Goal: Task Accomplishment & Management: Manage account settings

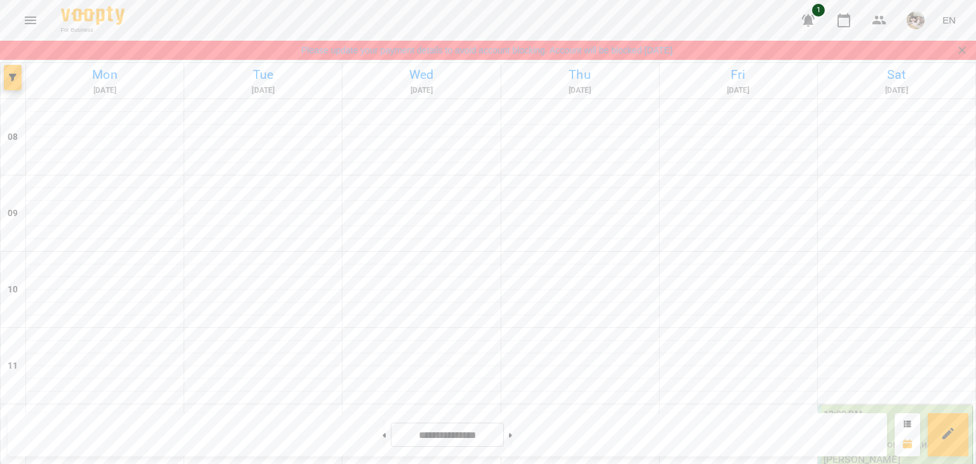
scroll to position [513, 0]
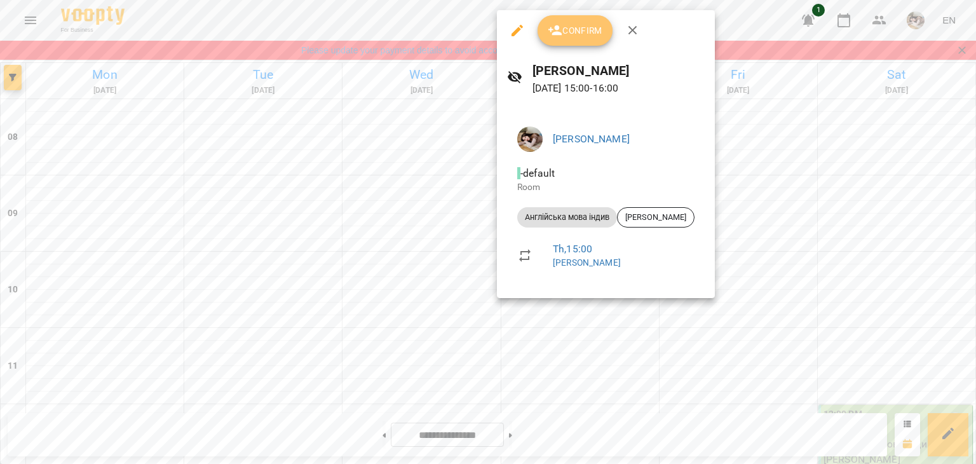
click at [568, 19] on button "Confirm" at bounding box center [574, 30] width 75 height 30
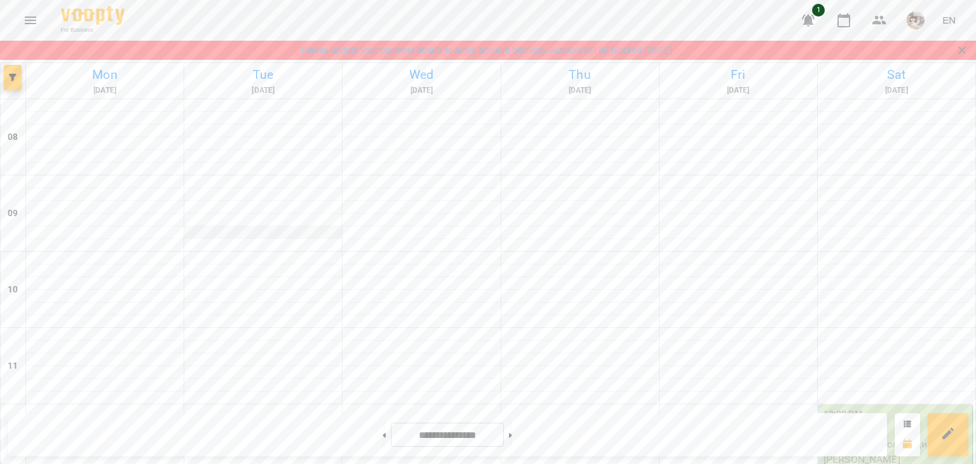
scroll to position [836, 0]
click at [18, 25] on button "Menu" at bounding box center [30, 20] width 30 height 30
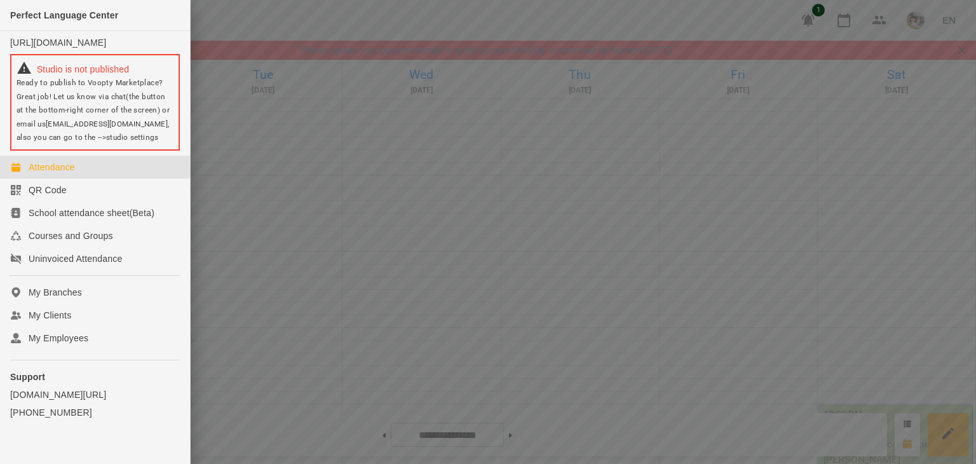
click at [294, 178] on div at bounding box center [488, 232] width 976 height 464
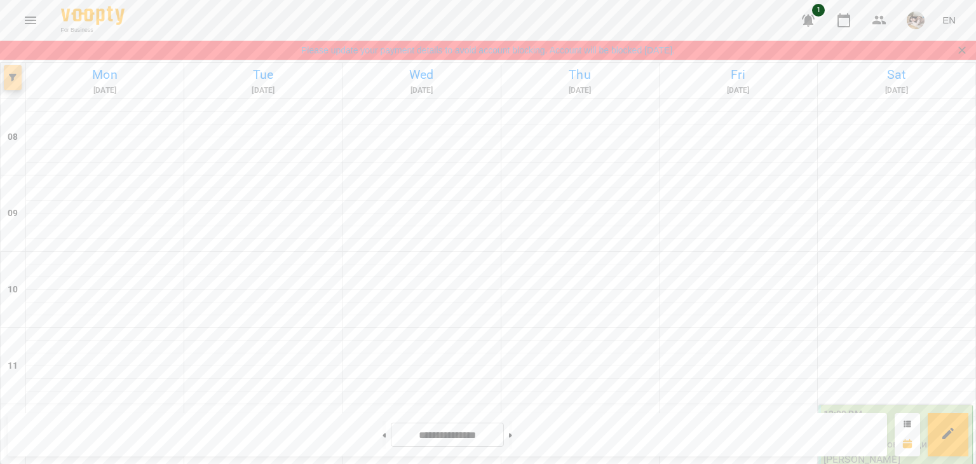
click at [8, 79] on span "button" at bounding box center [13, 78] width 18 height 8
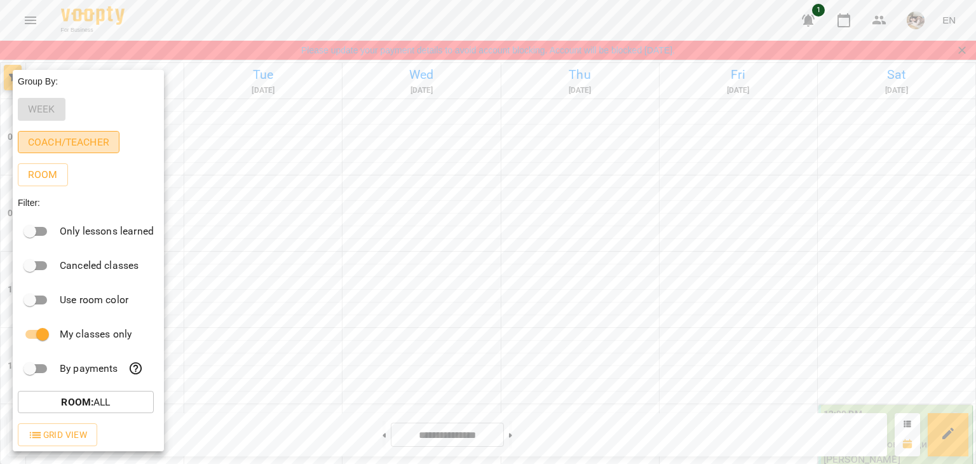
click at [64, 144] on p "Coach/Teacher" at bounding box center [68, 142] width 81 height 15
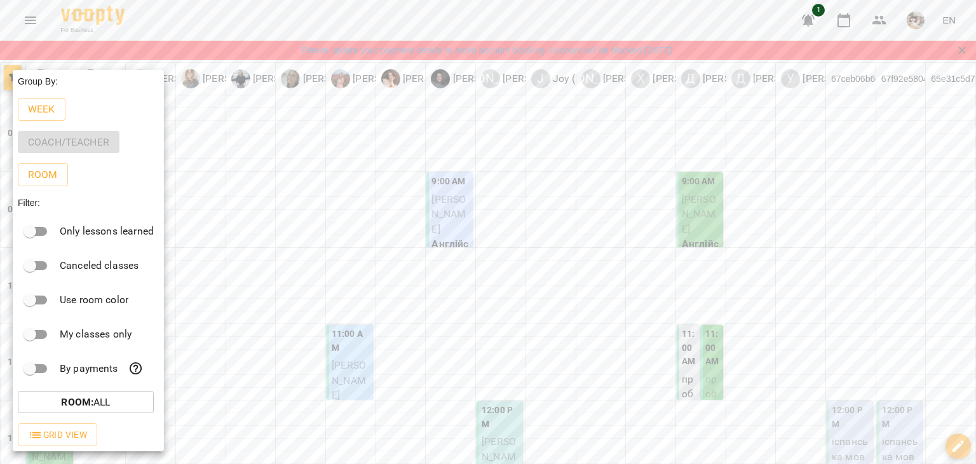
click at [248, 79] on div at bounding box center [488, 232] width 976 height 464
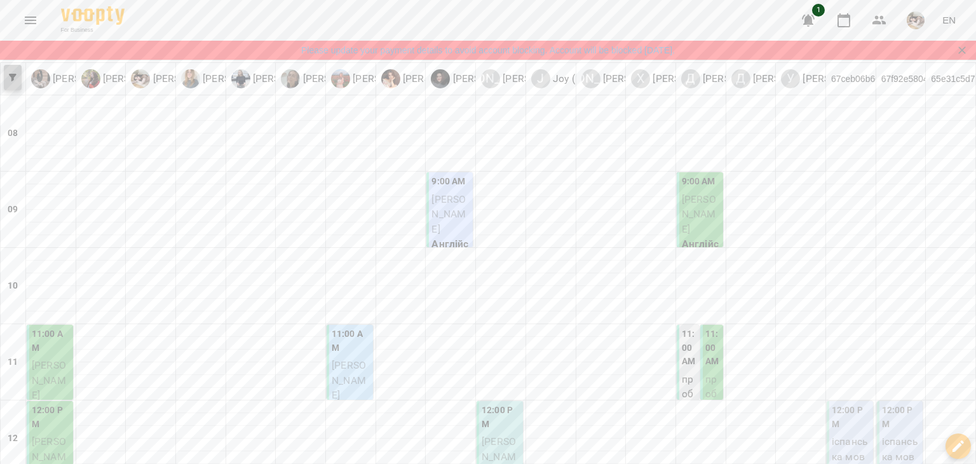
click at [13, 82] on button "button" at bounding box center [13, 77] width 18 height 25
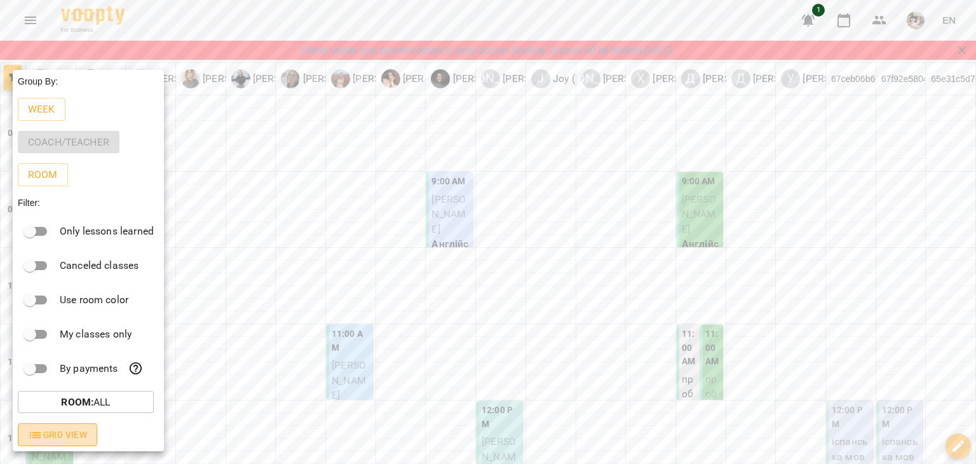
click at [58, 442] on span "Grid View" at bounding box center [57, 434] width 59 height 15
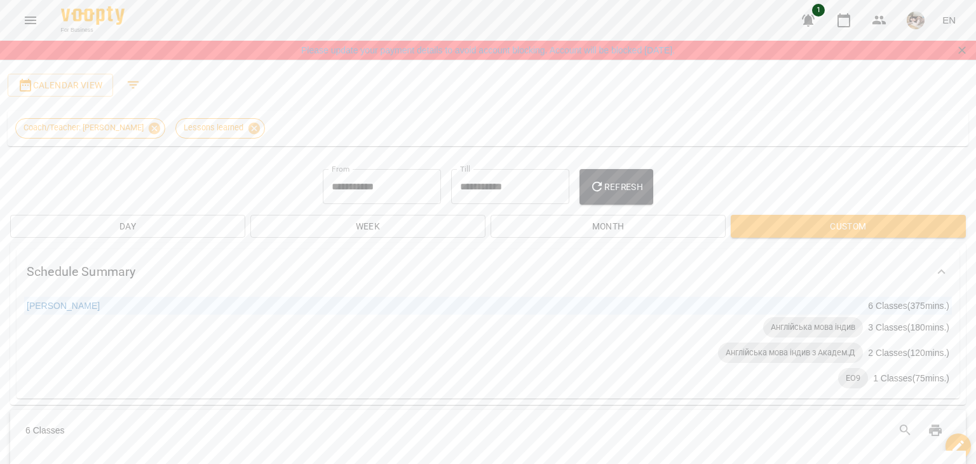
scroll to position [83, 0]
click at [963, 51] on icon "Закрити сповіщення" at bounding box center [961, 50] width 13 height 13
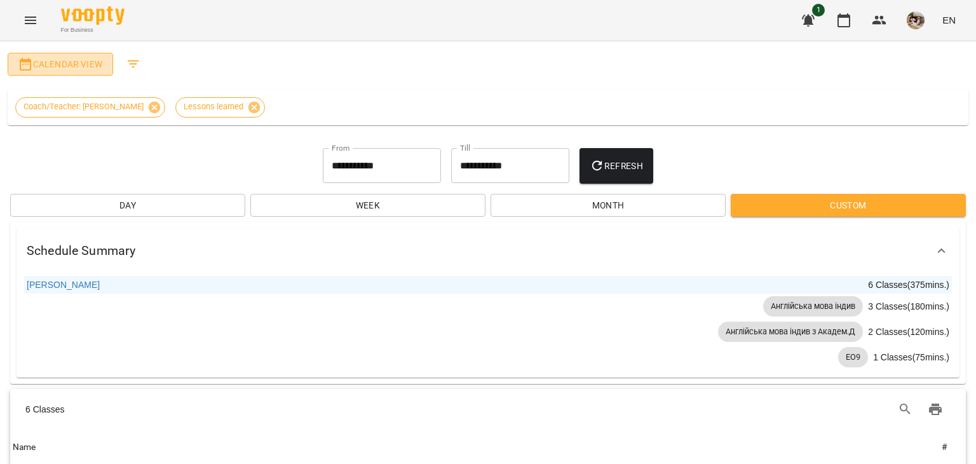
click at [58, 68] on span "Calendar View" at bounding box center [60, 64] width 85 height 15
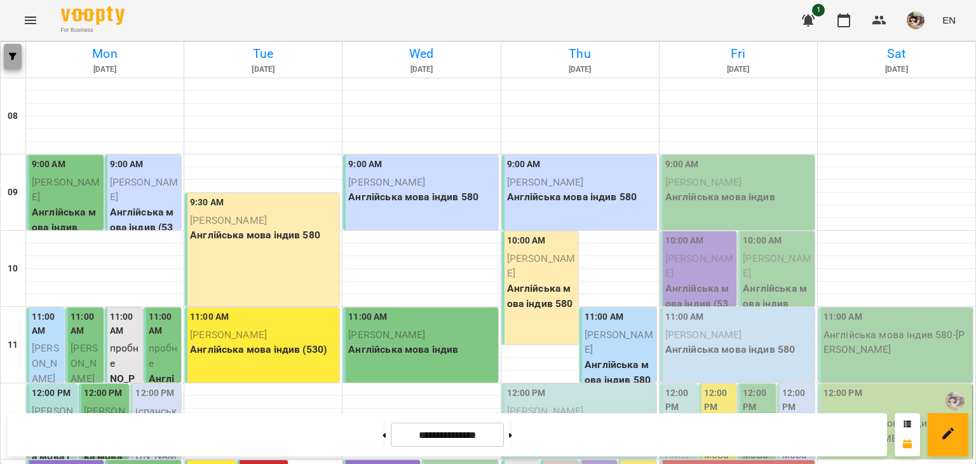
click at [11, 67] on button "button" at bounding box center [13, 56] width 18 height 25
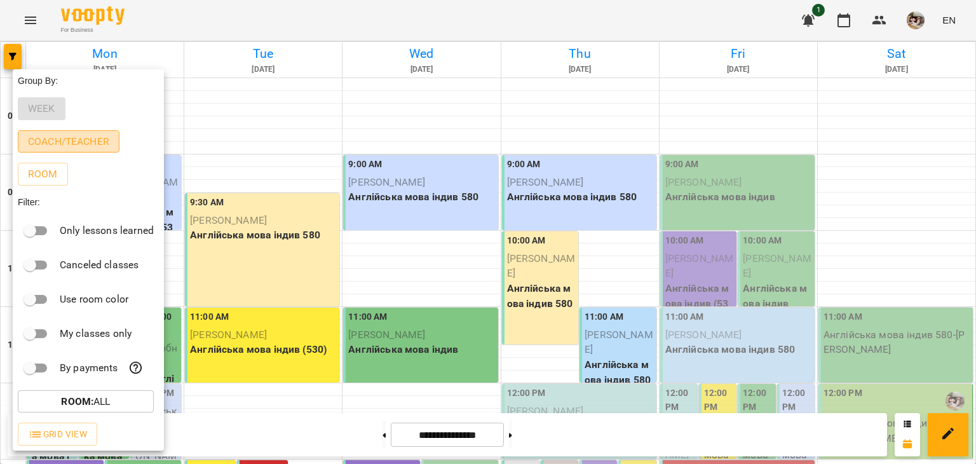
click at [56, 142] on p "Coach/Teacher" at bounding box center [68, 141] width 81 height 15
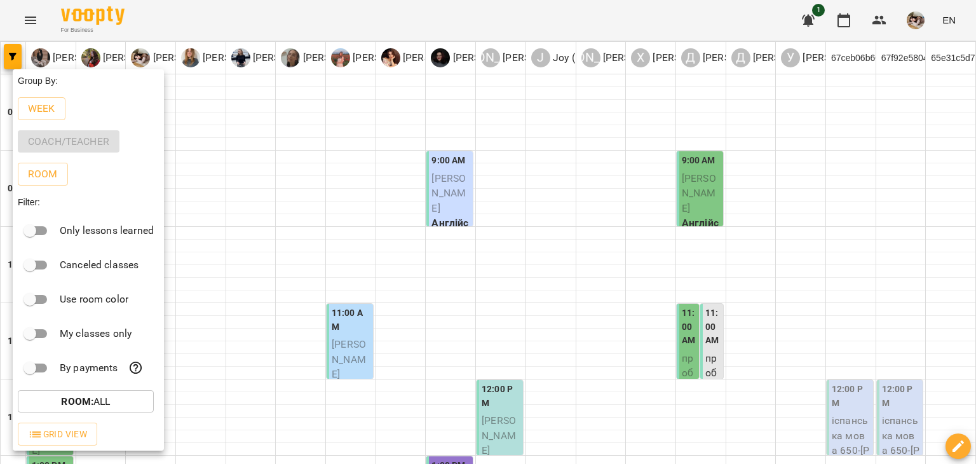
click at [255, 54] on div at bounding box center [488, 232] width 976 height 464
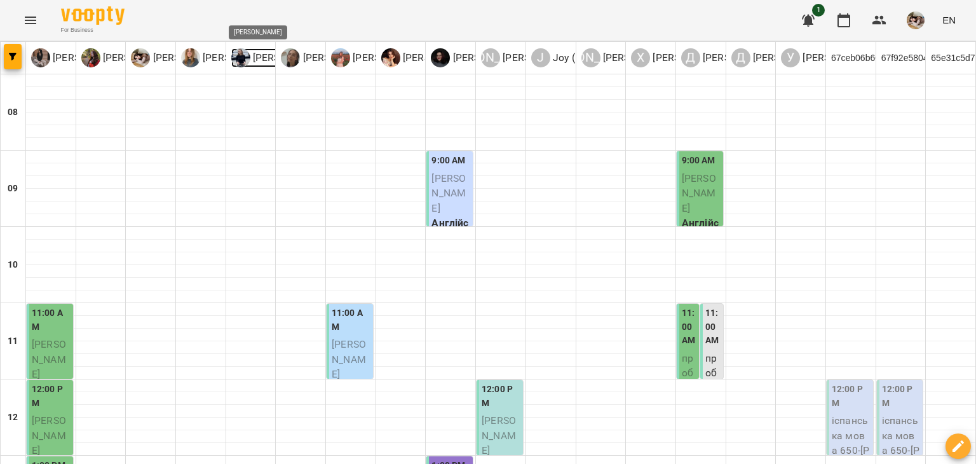
click at [236, 54] on img at bounding box center [240, 57] width 19 height 19
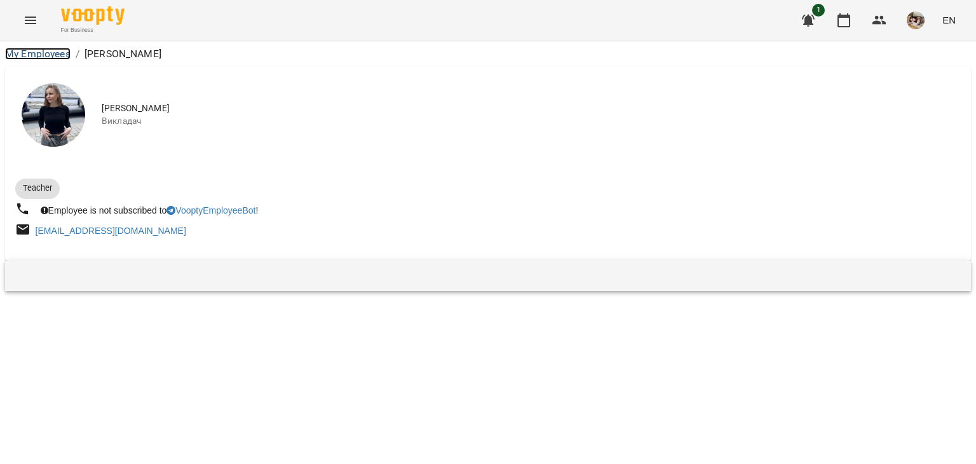
click at [51, 57] on link "My Employees" at bounding box center [37, 54] width 65 height 12
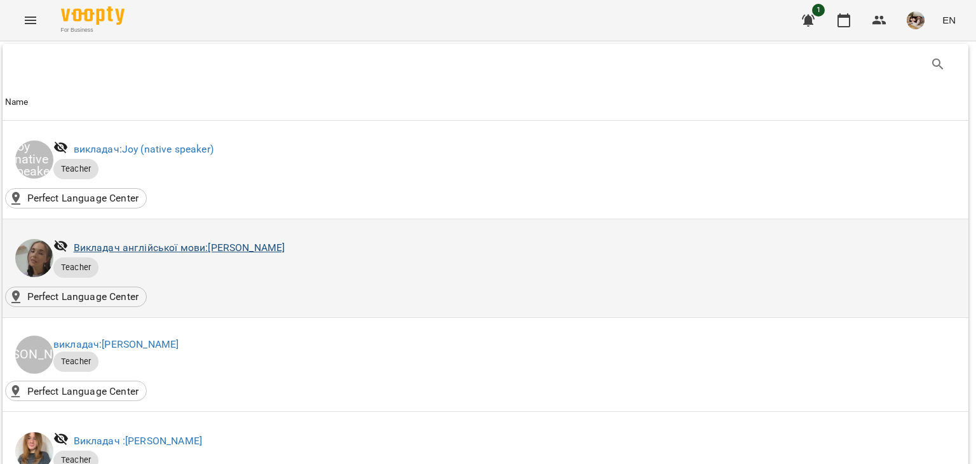
scroll to position [680, 3]
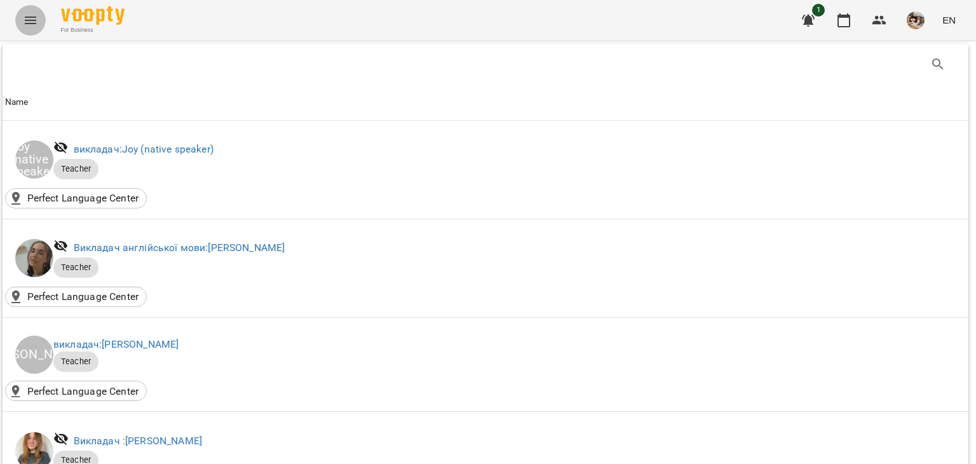
click at [26, 22] on icon "Menu" at bounding box center [30, 20] width 15 height 15
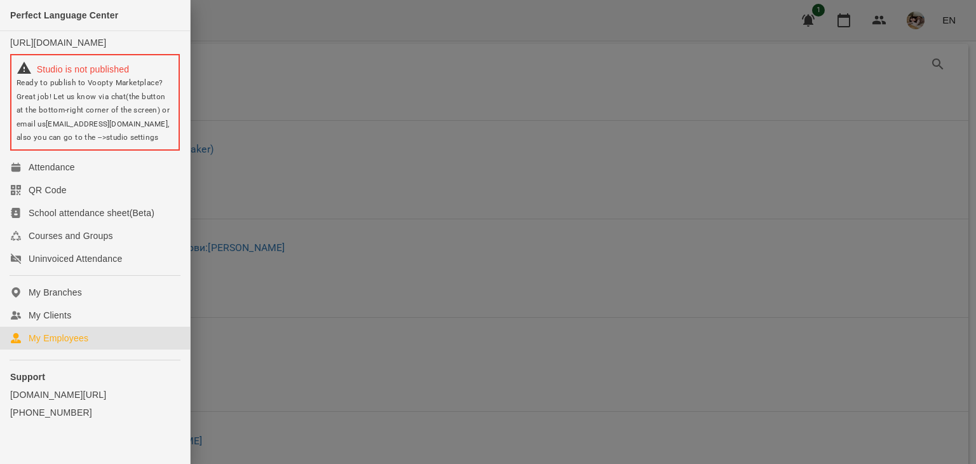
click at [60, 344] on div "My Employees" at bounding box center [59, 338] width 60 height 13
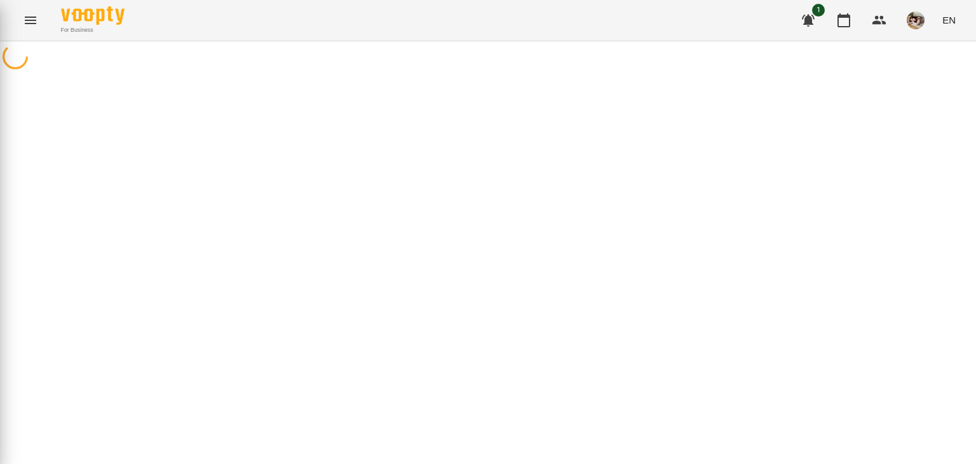
scroll to position [0, 3]
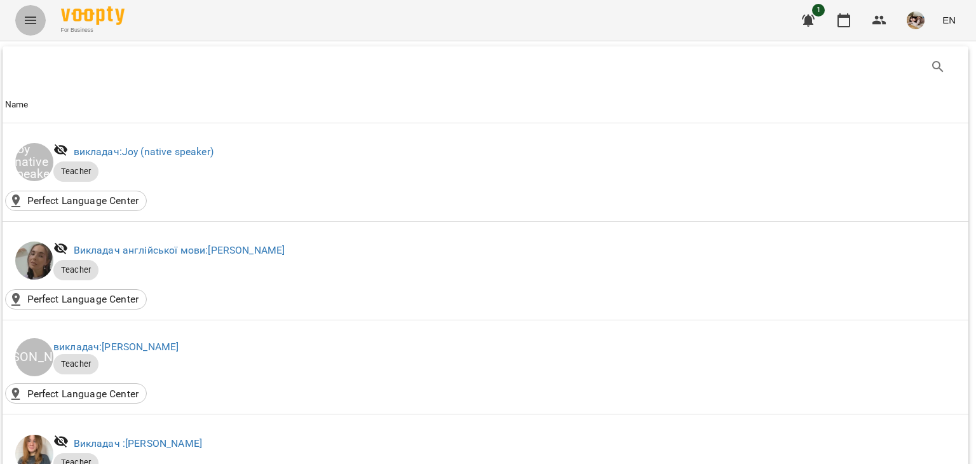
click at [34, 20] on icon "Menu" at bounding box center [30, 21] width 11 height 8
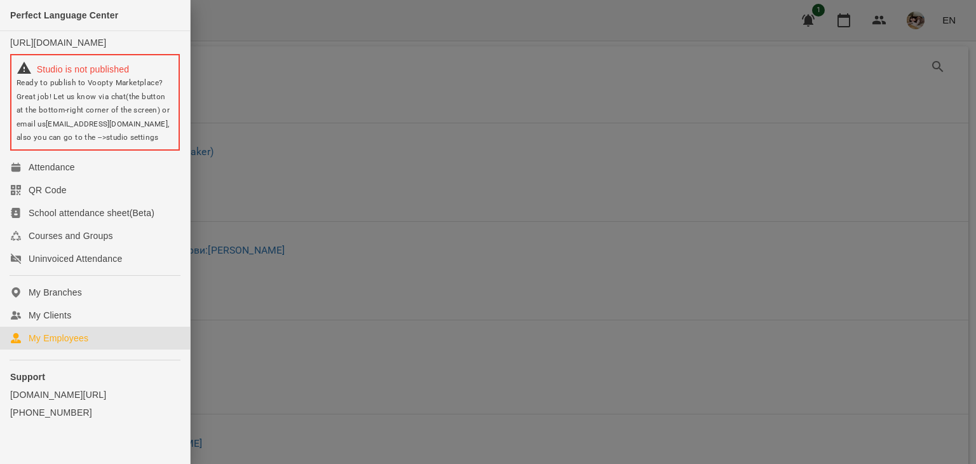
click at [206, 20] on div at bounding box center [488, 232] width 976 height 464
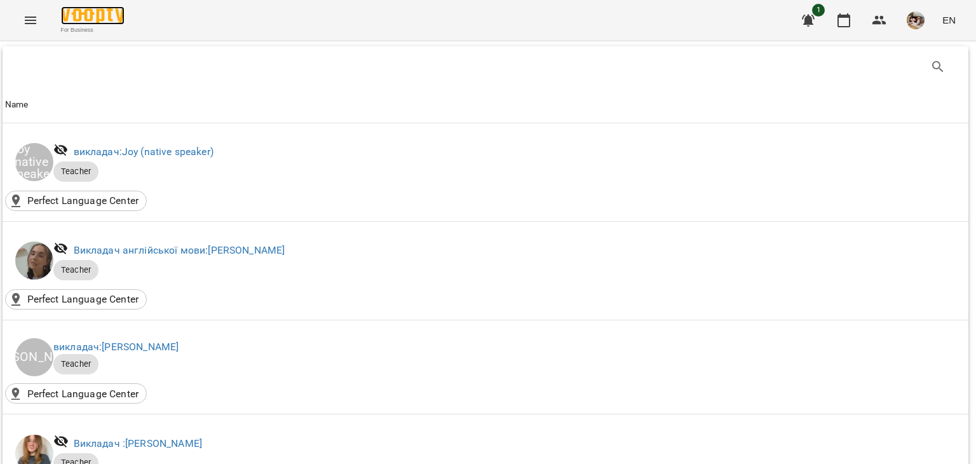
click at [109, 16] on img at bounding box center [93, 15] width 64 height 18
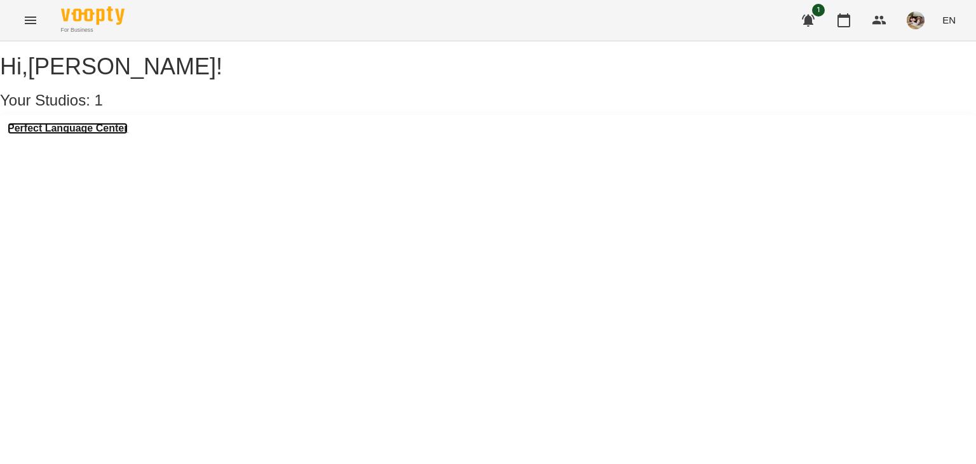
click at [119, 134] on h3 "Perfect Language Center" at bounding box center [68, 128] width 120 height 11
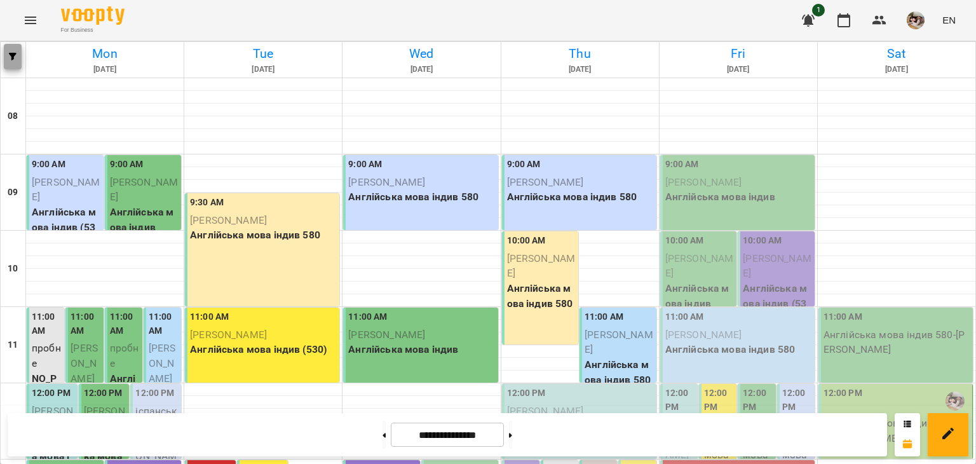
click at [8, 56] on span "button" at bounding box center [13, 57] width 18 height 8
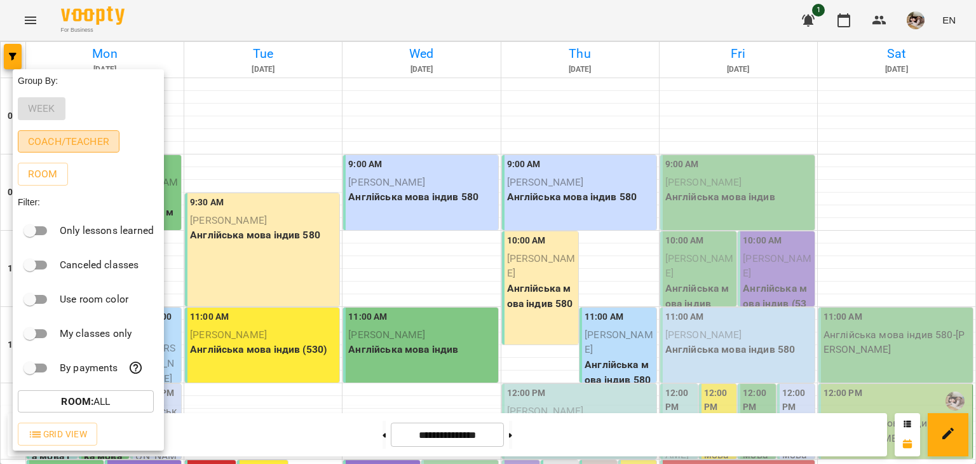
click at [66, 152] on button "Coach/Teacher" at bounding box center [69, 141] width 102 height 23
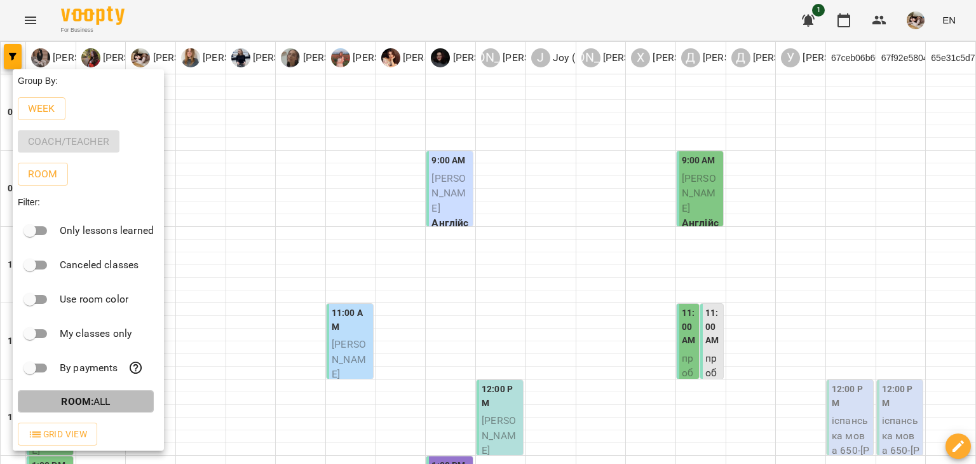
click at [98, 413] on button "Room : All" at bounding box center [86, 401] width 136 height 23
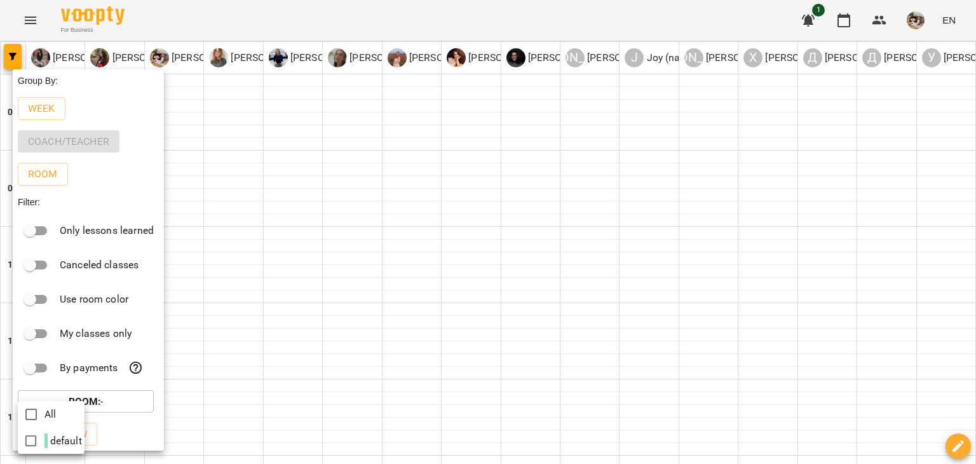
click at [80, 138] on div at bounding box center [488, 232] width 976 height 464
click at [878, 17] on div at bounding box center [488, 232] width 976 height 464
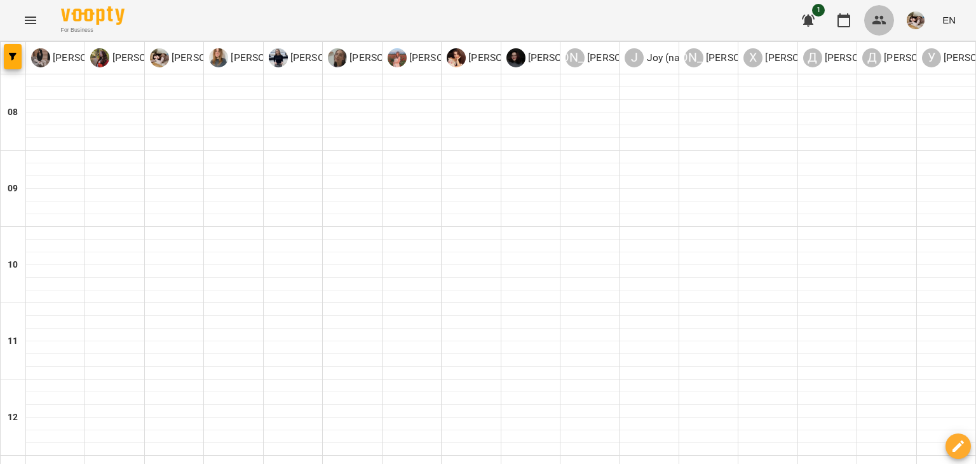
click at [878, 17] on icon "button" at bounding box center [879, 20] width 14 height 9
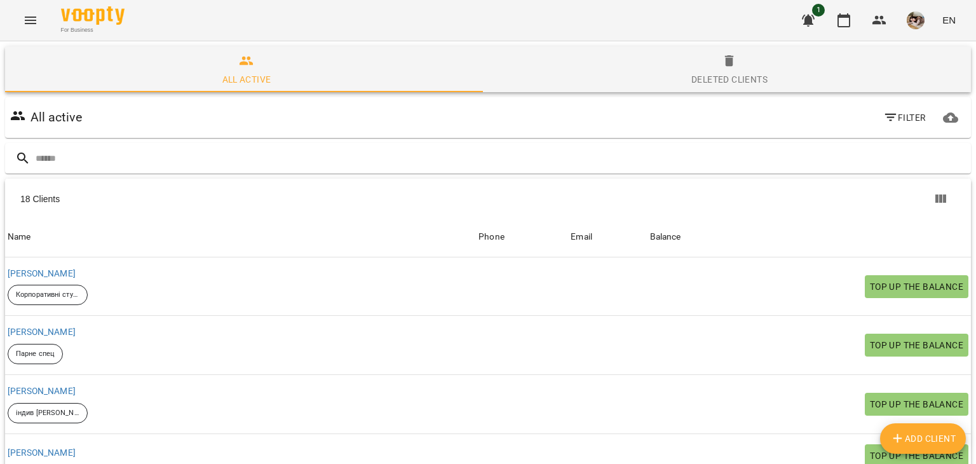
scroll to position [223, 0]
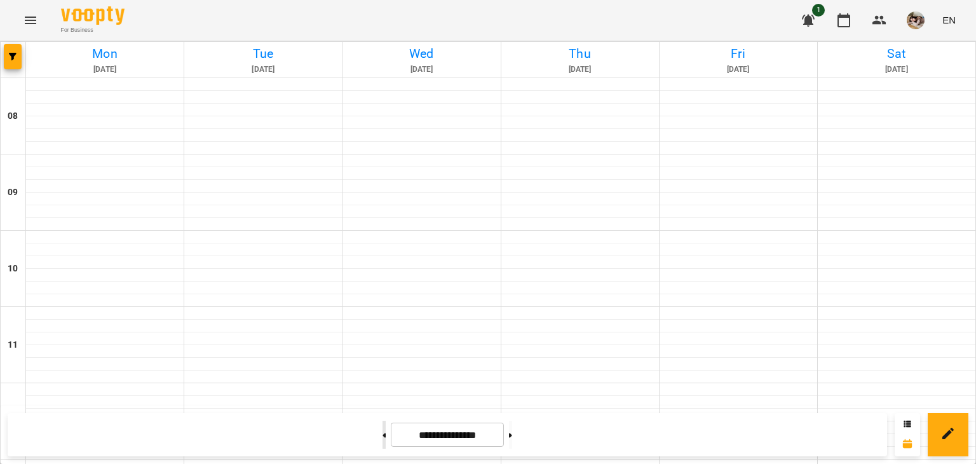
click at [382, 433] on icon at bounding box center [383, 435] width 3 height 5
type input "**********"
click at [8, 72] on div at bounding box center [13, 60] width 25 height 36
click at [18, 51] on button "button" at bounding box center [13, 56] width 18 height 25
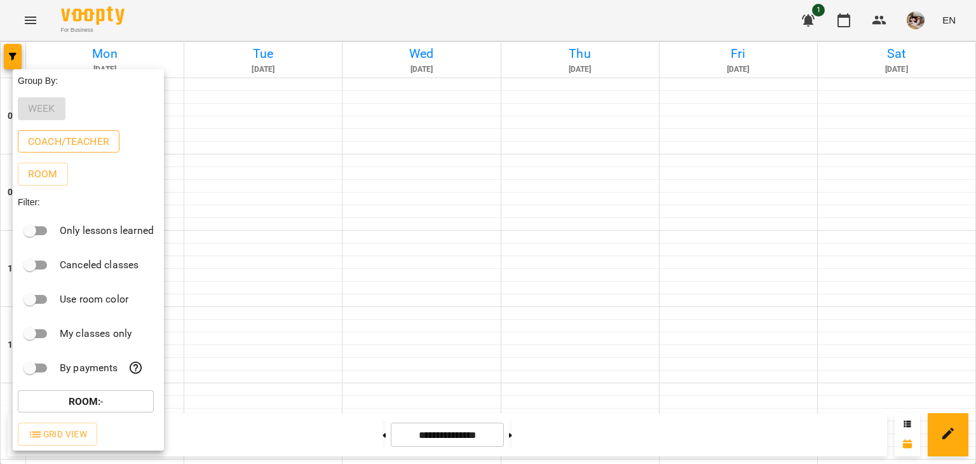
click at [78, 145] on p "Coach/Teacher" at bounding box center [68, 141] width 81 height 15
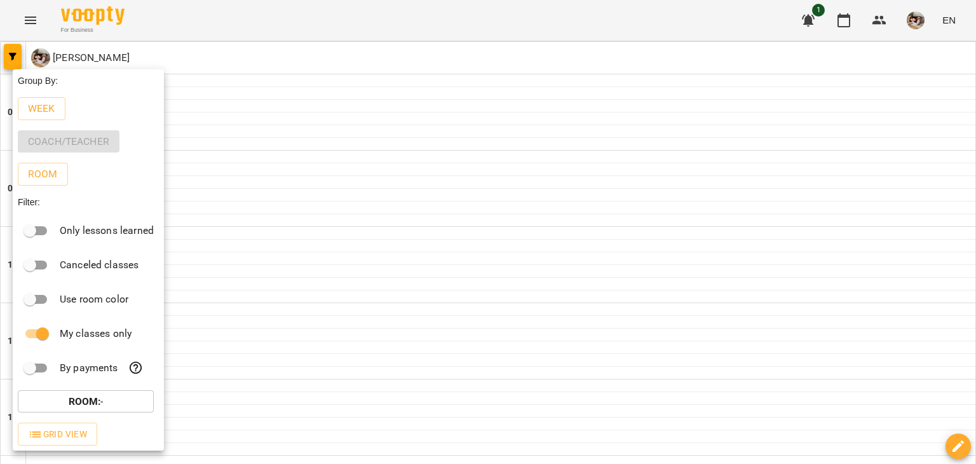
click at [234, 425] on div at bounding box center [488, 232] width 976 height 464
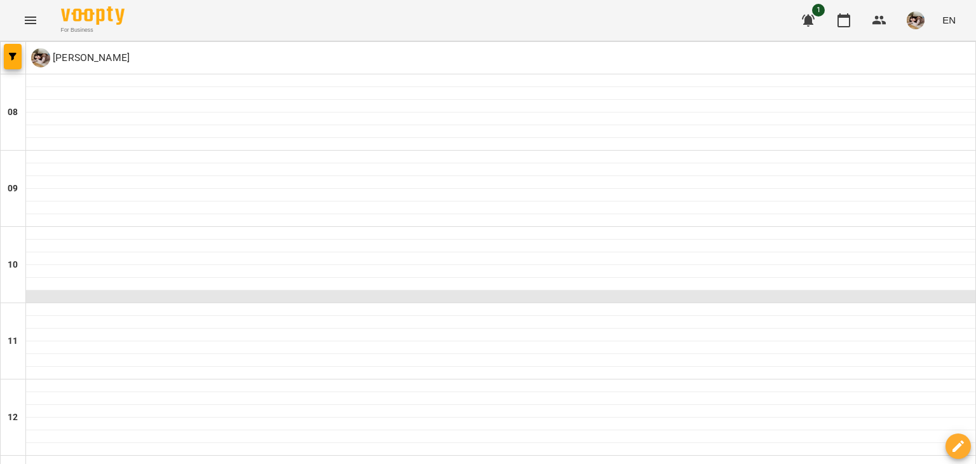
scroll to position [915, 0]
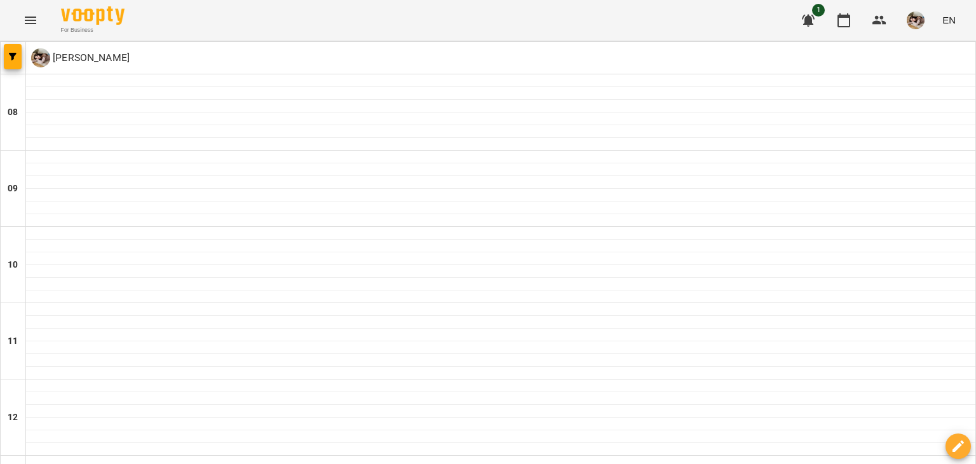
type input "**********"
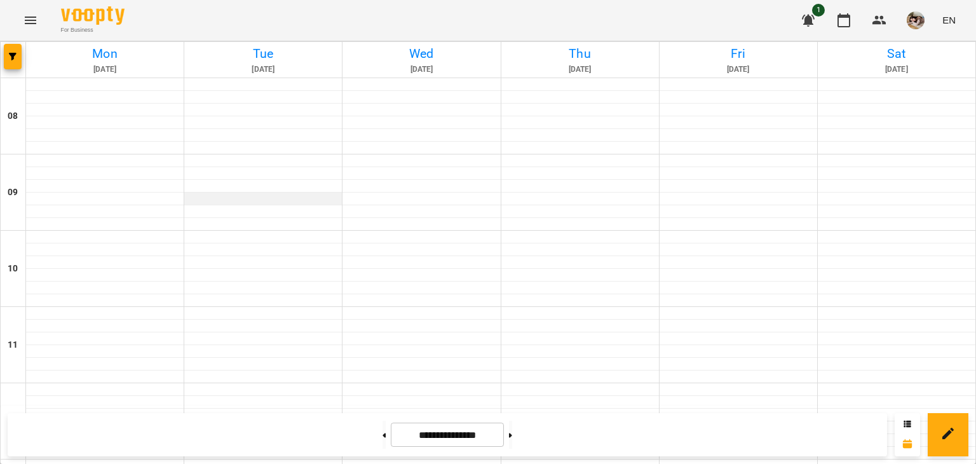
scroll to position [20, 0]
click at [10, 64] on button "button" at bounding box center [13, 56] width 18 height 25
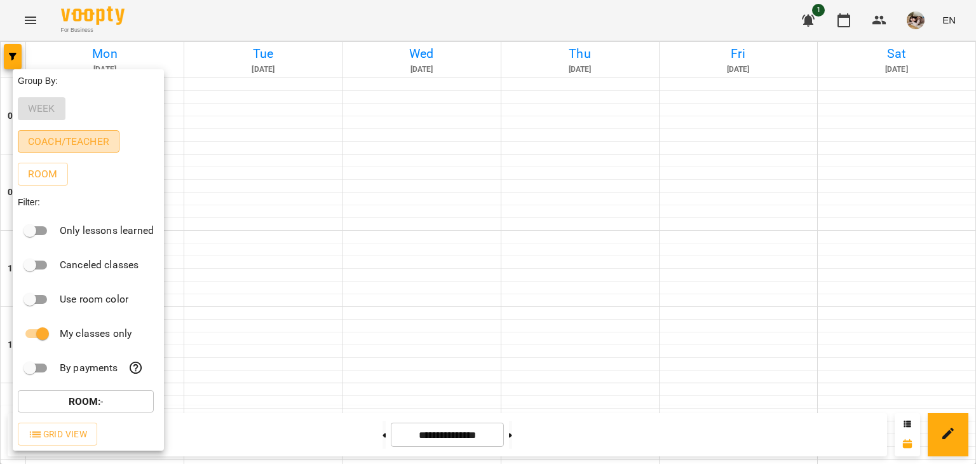
click at [58, 133] on button "Coach/Teacher" at bounding box center [69, 141] width 102 height 23
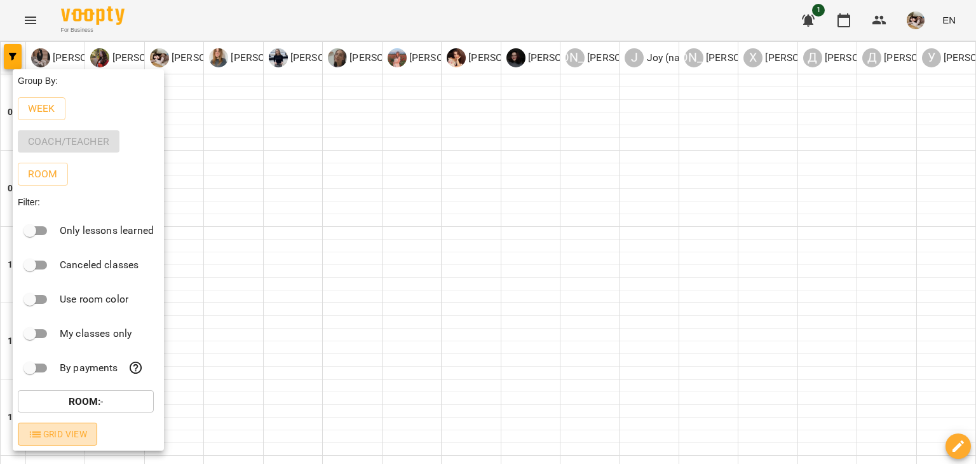
click at [67, 433] on span "Grid View" at bounding box center [57, 433] width 59 height 15
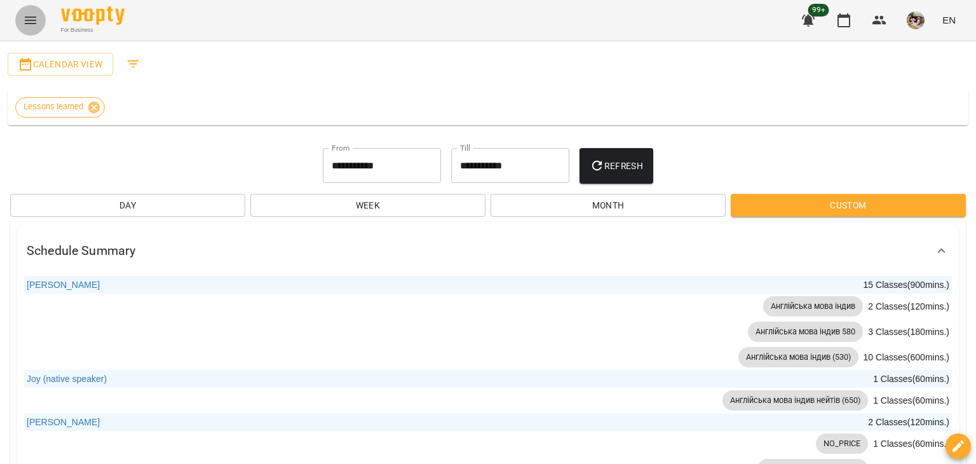
click at [25, 27] on icon "Menu" at bounding box center [30, 20] width 15 height 15
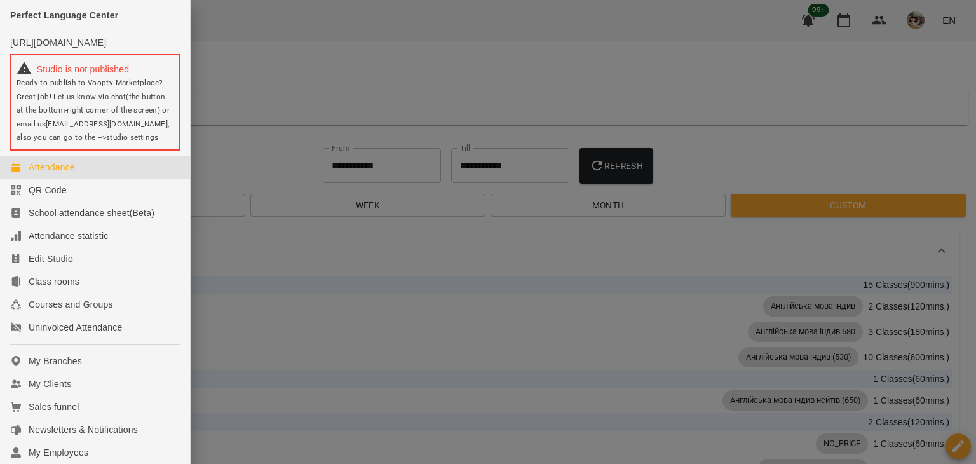
click at [245, 67] on div at bounding box center [488, 232] width 976 height 464
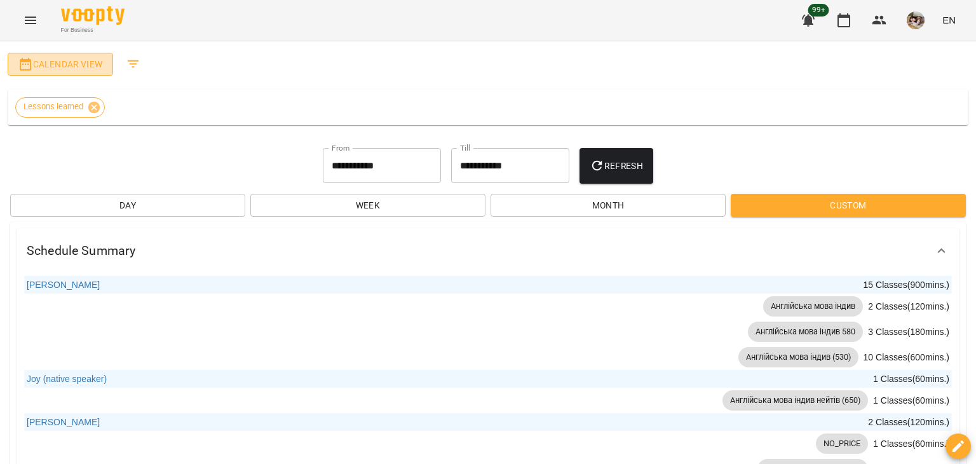
click at [76, 74] on button "Calendar View" at bounding box center [60, 64] width 105 height 23
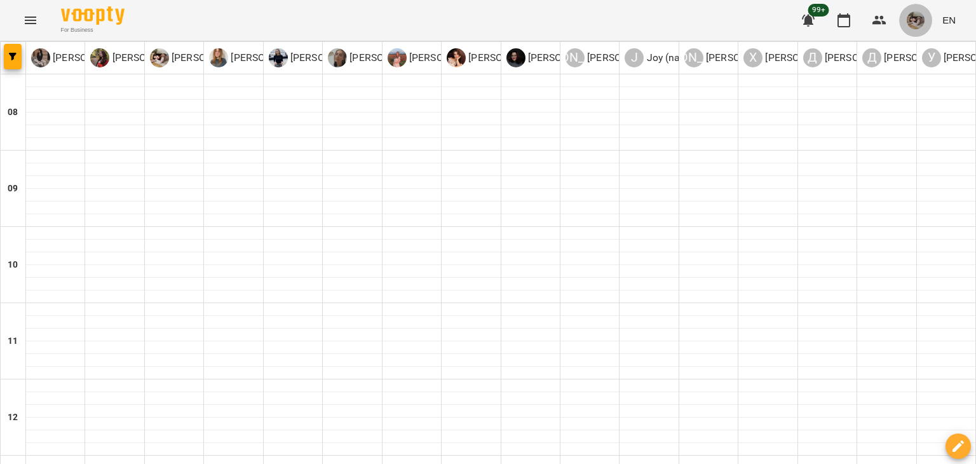
click at [916, 27] on img "button" at bounding box center [916, 20] width 18 height 18
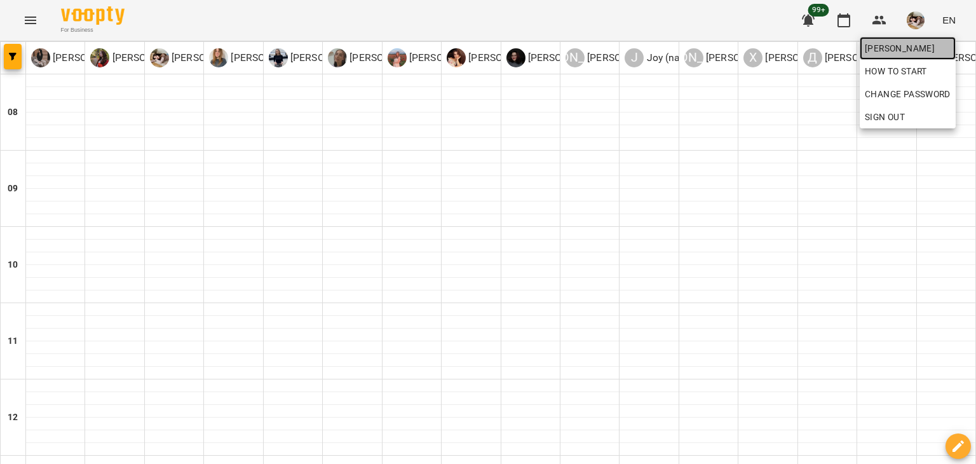
click at [910, 46] on span "[PERSON_NAME]" at bounding box center [908, 48] width 86 height 15
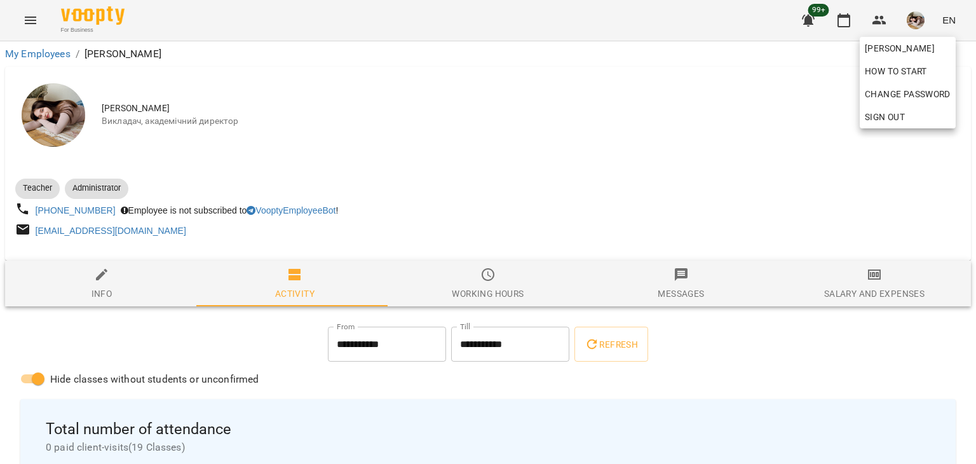
click at [486, 292] on div at bounding box center [488, 232] width 976 height 464
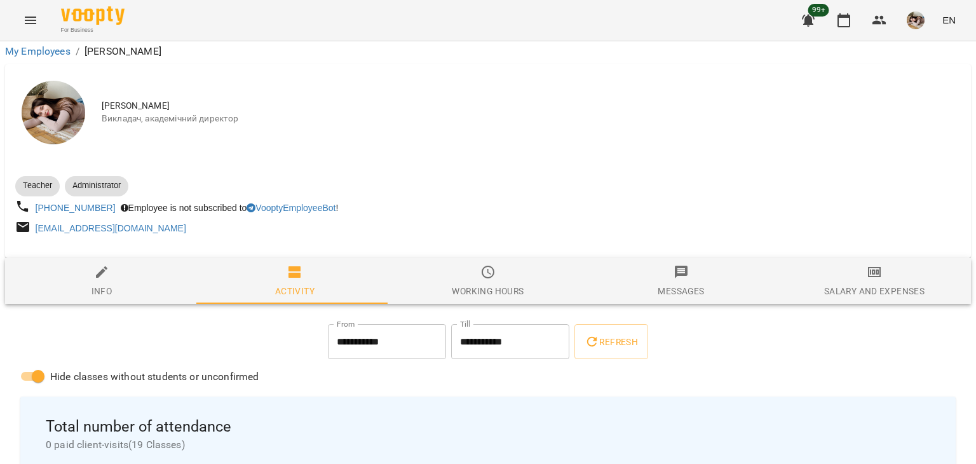
scroll to position [33, 0]
click at [34, 11] on button "Menu" at bounding box center [30, 20] width 30 height 30
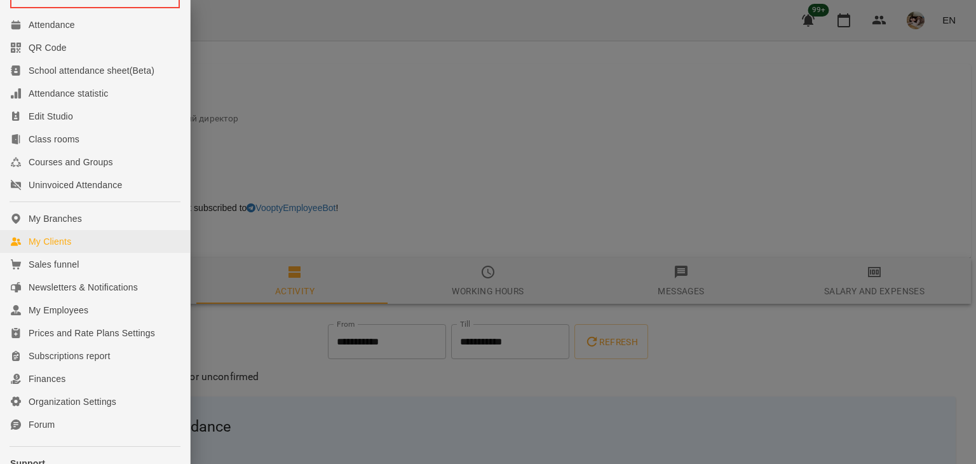
scroll to position [255, 0]
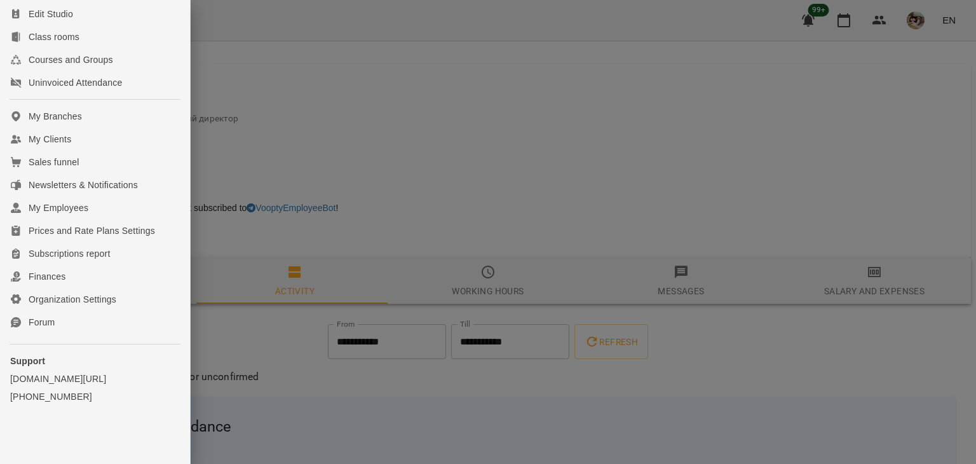
click at [220, 95] on div at bounding box center [488, 232] width 976 height 464
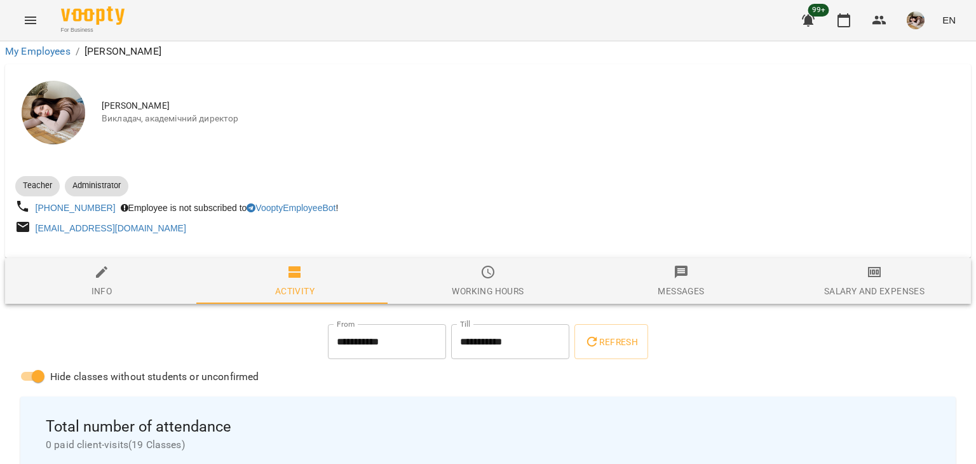
click at [138, 100] on span "[PERSON_NAME]" at bounding box center [531, 106] width 859 height 13
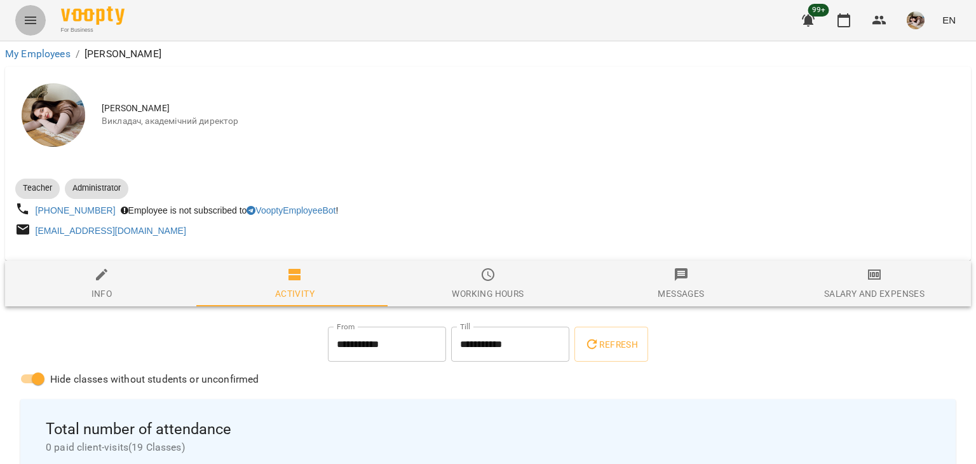
click at [25, 25] on icon "Menu" at bounding box center [30, 20] width 15 height 15
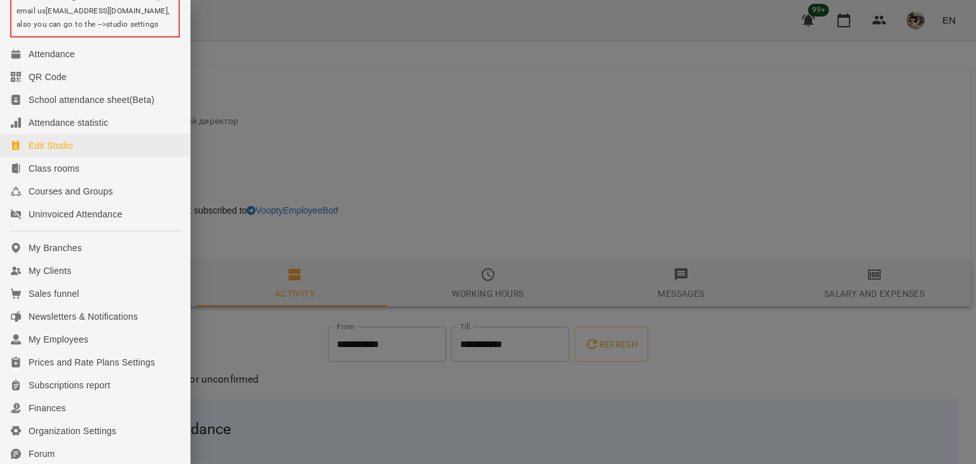
scroll to position [205, 0]
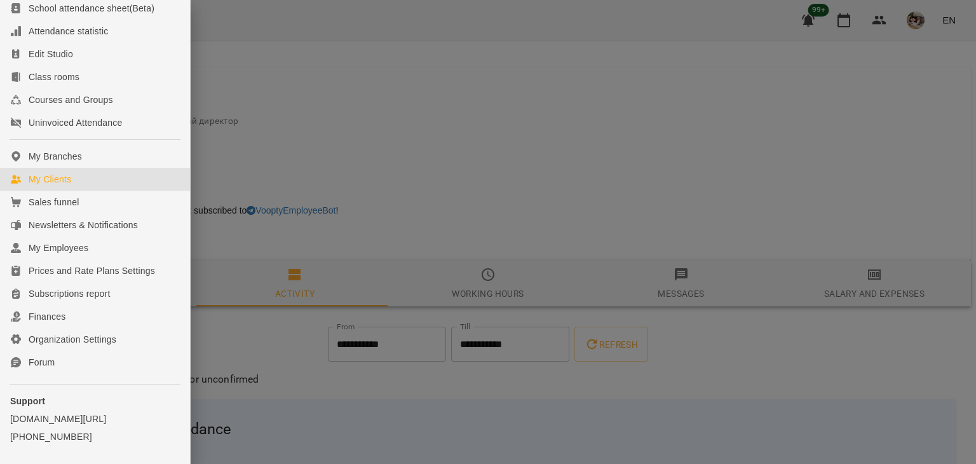
click at [57, 186] on div "My Clients" at bounding box center [50, 179] width 43 height 13
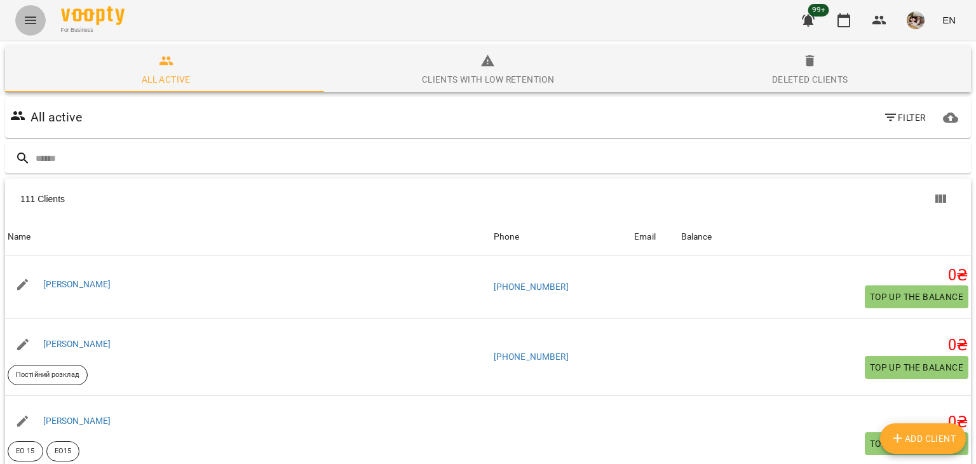
click at [30, 21] on icon "Menu" at bounding box center [30, 20] width 15 height 15
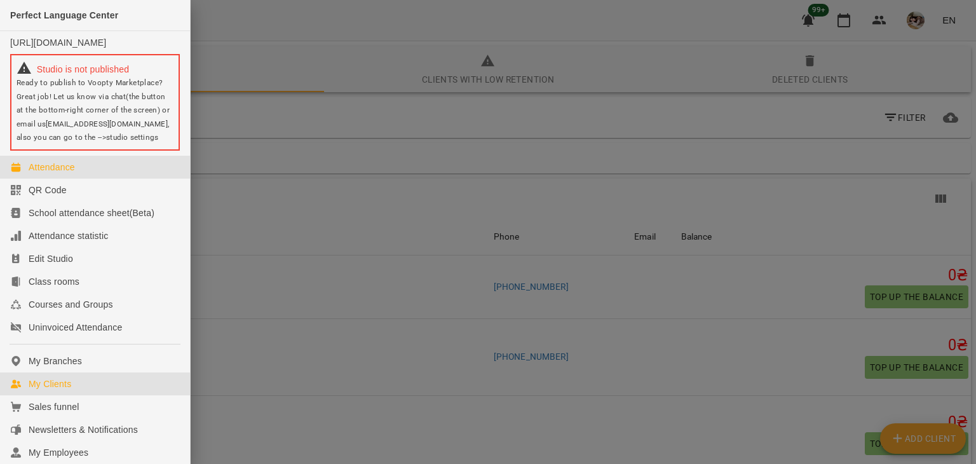
click at [61, 173] on div "Attendance" at bounding box center [52, 167] width 46 height 13
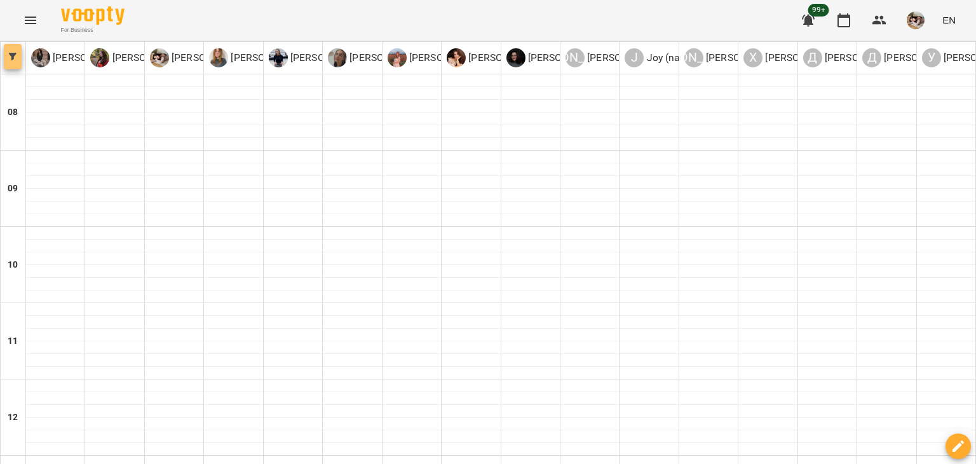
click at [15, 67] on button "button" at bounding box center [13, 56] width 18 height 25
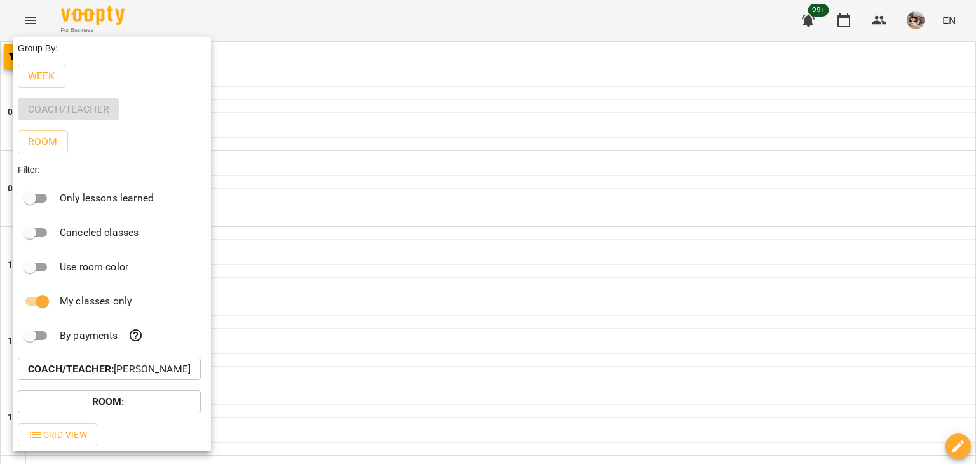
click at [456, 280] on div at bounding box center [488, 232] width 976 height 464
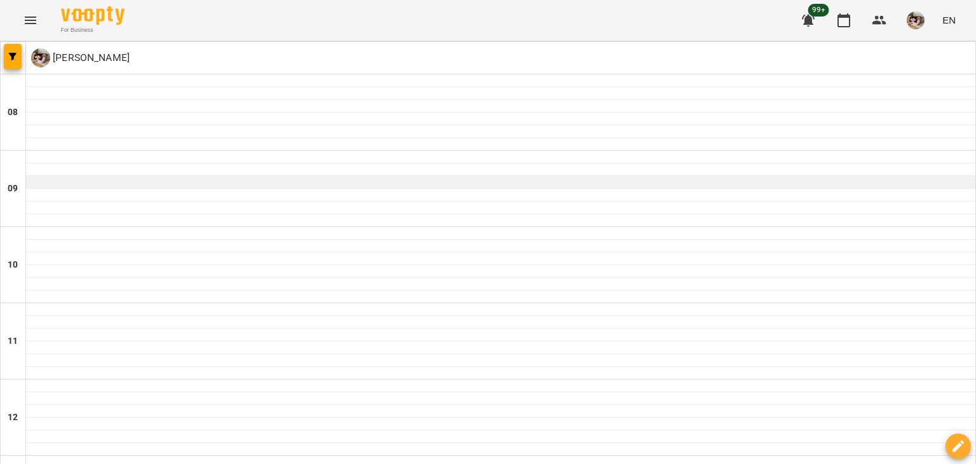
scroll to position [915, 0]
click at [19, 57] on span "button" at bounding box center [13, 57] width 18 height 8
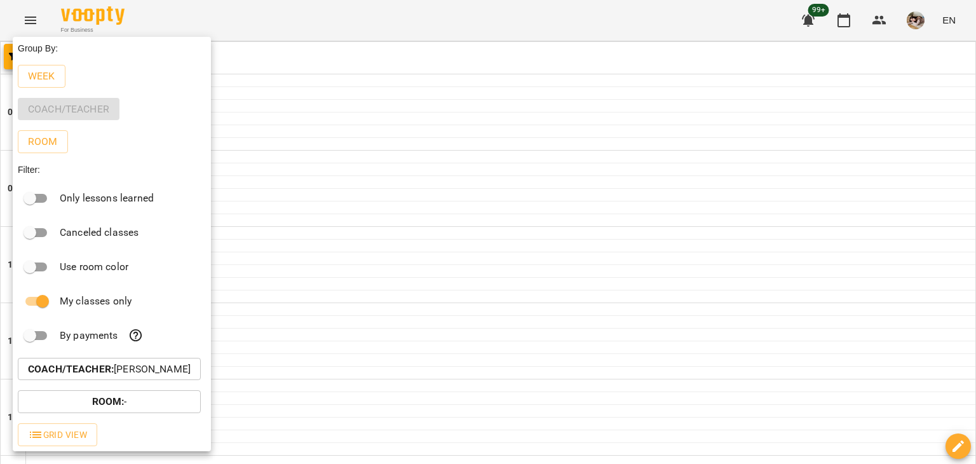
click at [50, 114] on div "Coach/Teacher" at bounding box center [112, 109] width 198 height 33
click at [123, 405] on b "Room :" at bounding box center [108, 401] width 32 height 12
click at [51, 412] on p "All" at bounding box center [49, 414] width 11 height 15
click at [153, 402] on div at bounding box center [488, 232] width 976 height 464
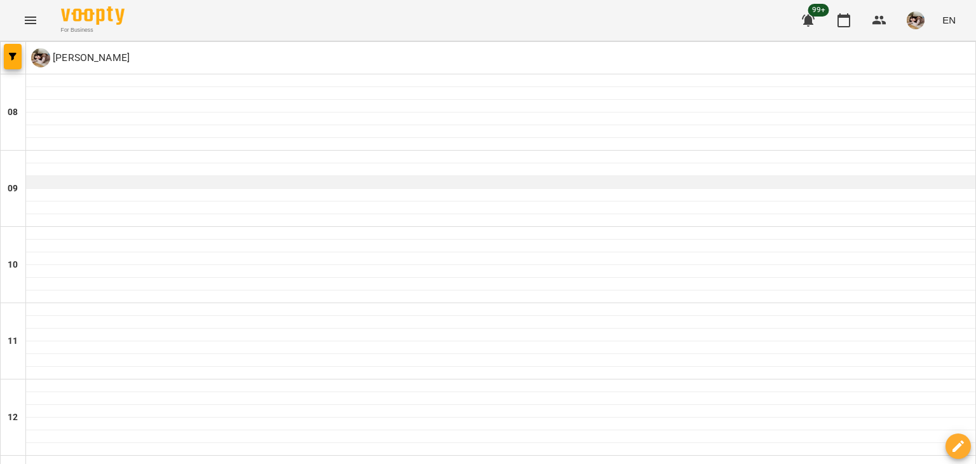
scroll to position [915, 0]
click at [17, 57] on span "button" at bounding box center [13, 57] width 18 height 8
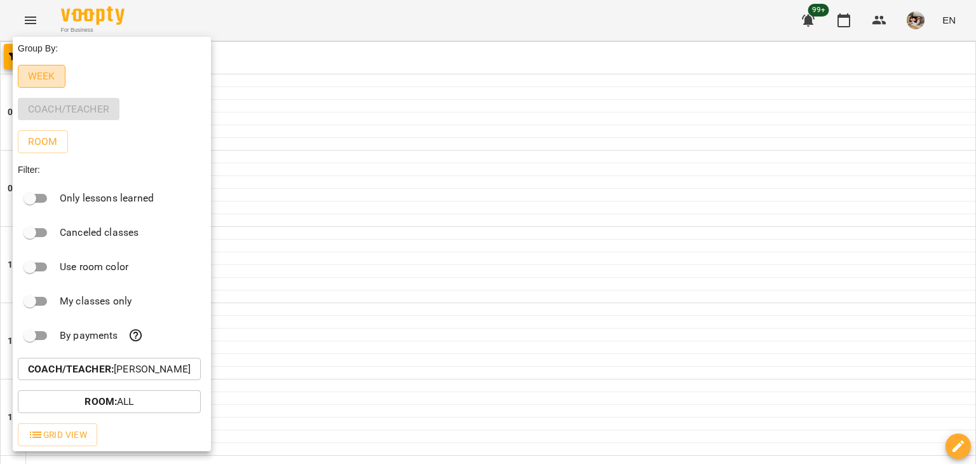
click at [34, 83] on p "Week" at bounding box center [41, 76] width 27 height 15
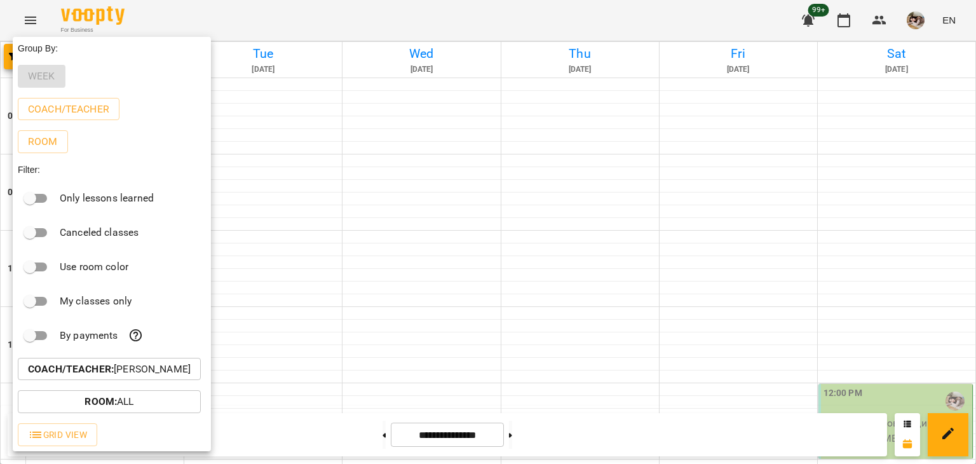
click at [428, 14] on div at bounding box center [488, 232] width 976 height 464
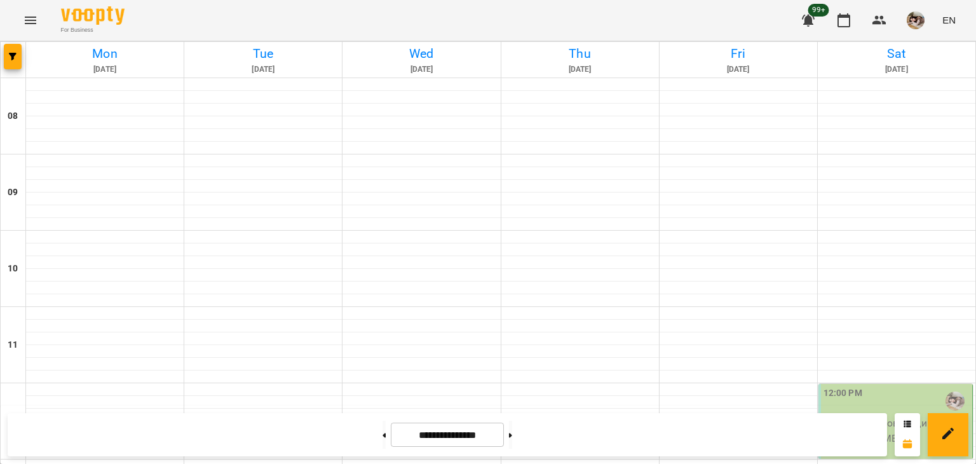
scroll to position [499, 0]
click at [11, 58] on icon "button" at bounding box center [13, 57] width 8 height 8
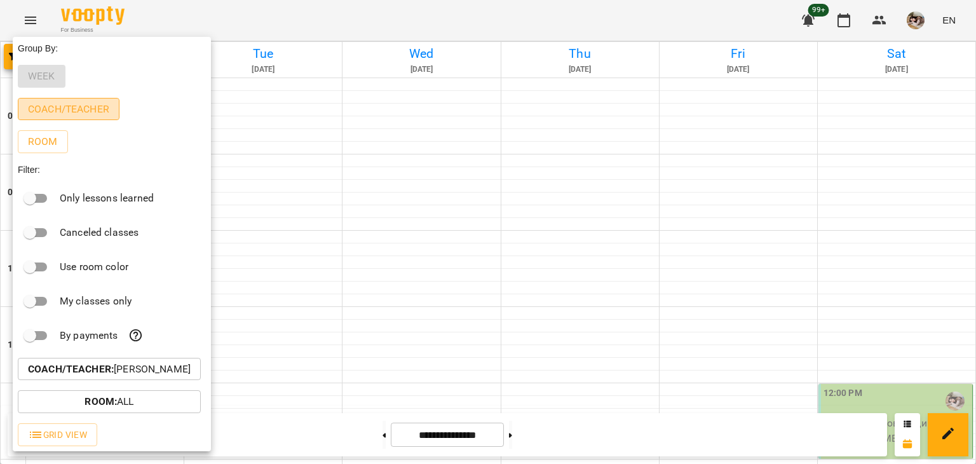
click at [78, 112] on p "Coach/Teacher" at bounding box center [68, 109] width 81 height 15
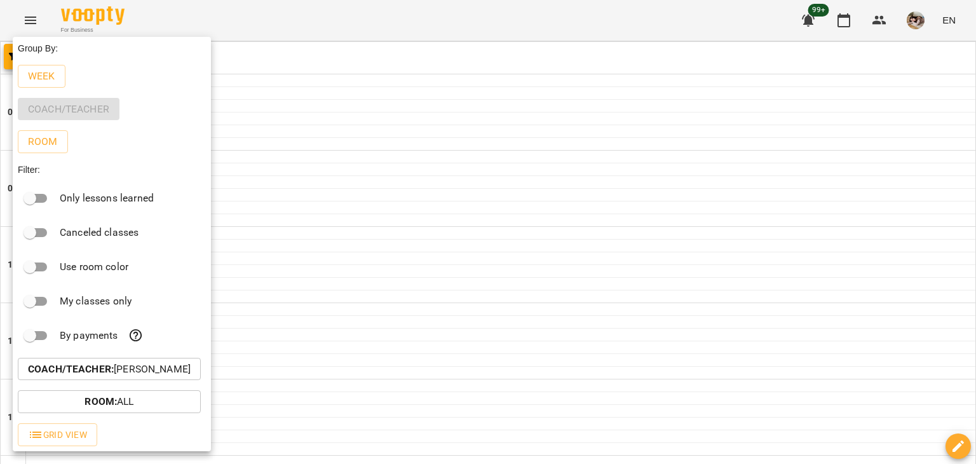
click at [222, 55] on div at bounding box center [488, 232] width 976 height 464
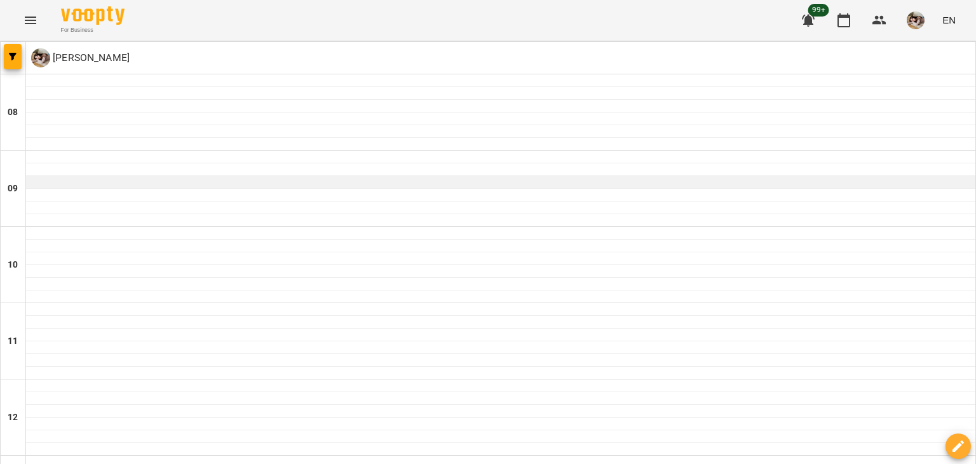
scroll to position [0, 0]
click at [20, 48] on button "button" at bounding box center [13, 56] width 18 height 25
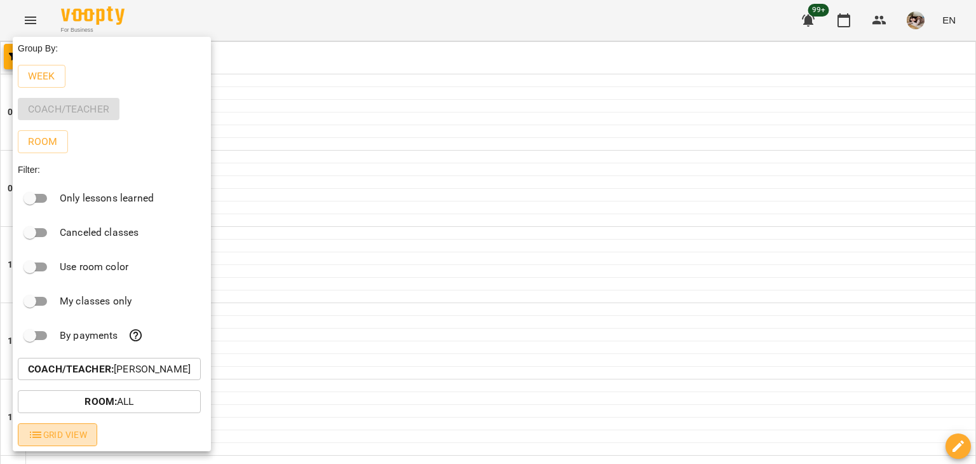
click at [63, 435] on span "Grid View" at bounding box center [57, 434] width 59 height 15
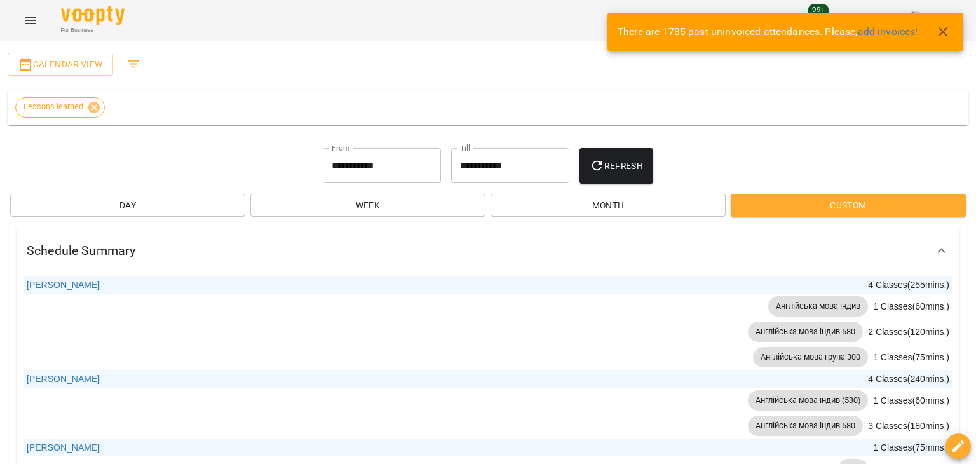
scroll to position [1326, 0]
click at [36, 24] on icon "Menu" at bounding box center [30, 20] width 15 height 15
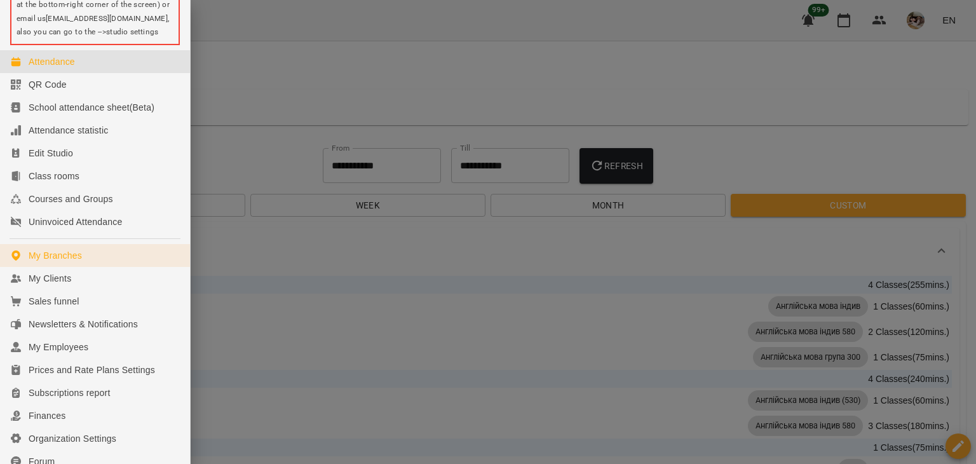
scroll to position [168, 0]
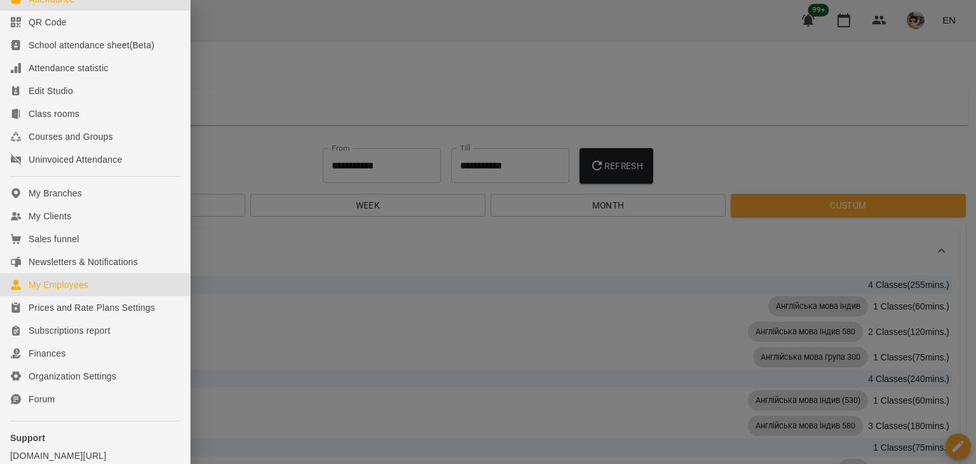
click at [76, 291] on div "My Employees" at bounding box center [59, 284] width 60 height 13
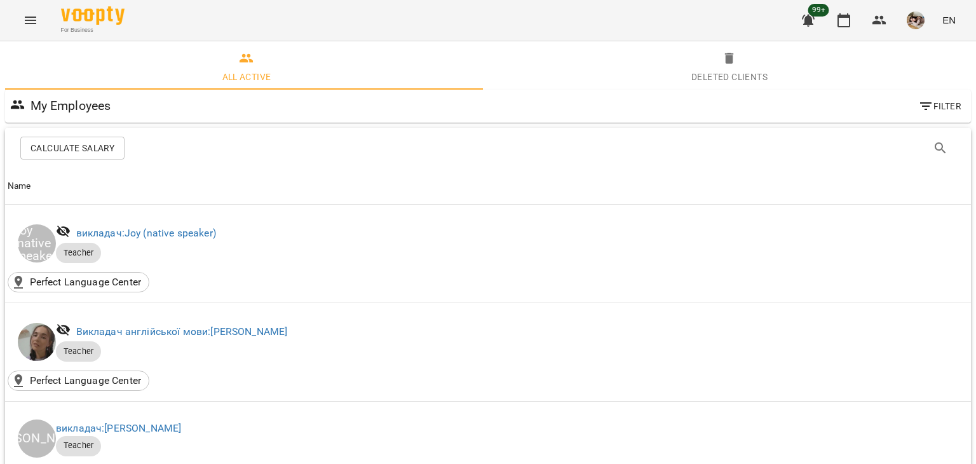
scroll to position [0, 3]
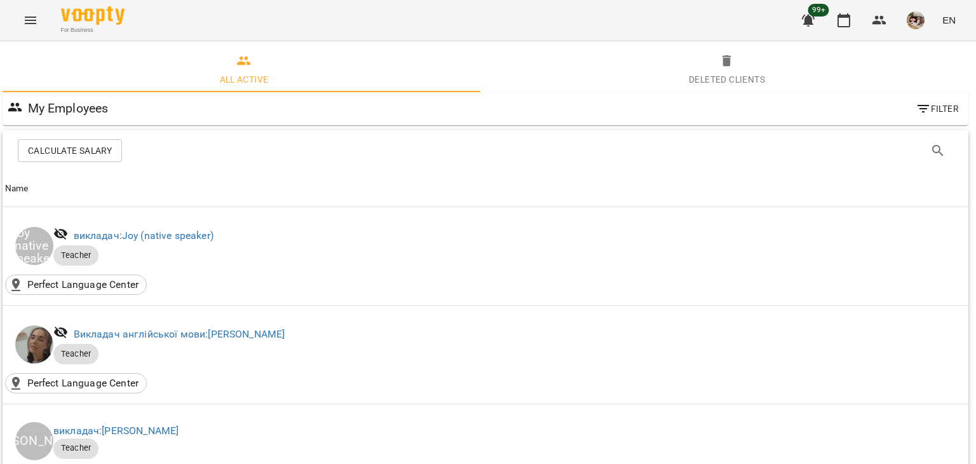
click at [25, 31] on button "Menu" at bounding box center [30, 20] width 30 height 30
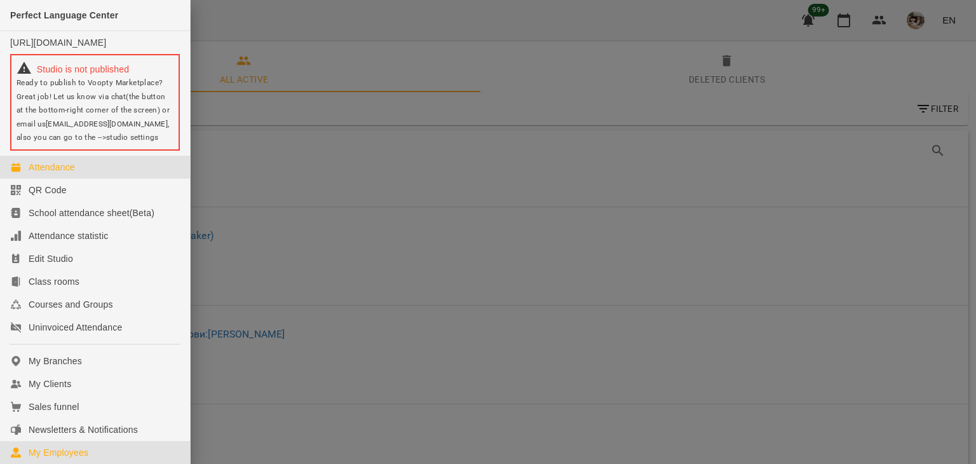
click at [56, 168] on link "Attendance" at bounding box center [95, 167] width 190 height 23
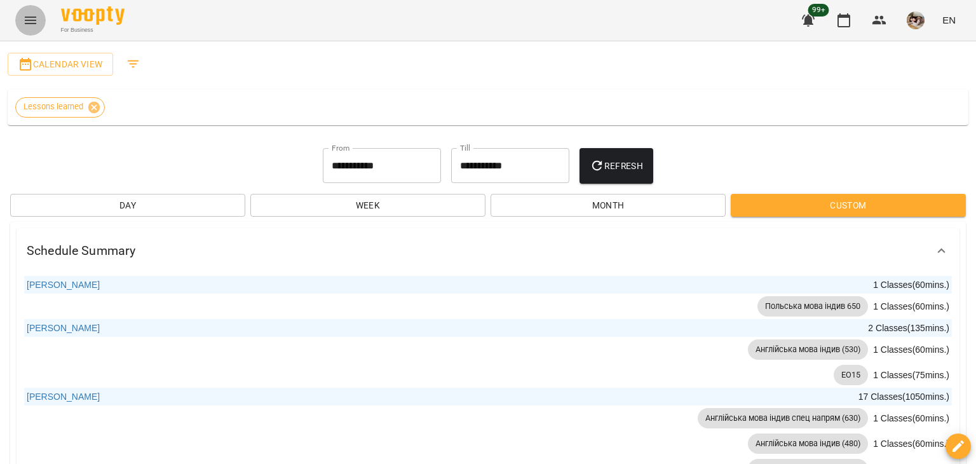
click at [28, 25] on icon "Menu" at bounding box center [30, 20] width 15 height 15
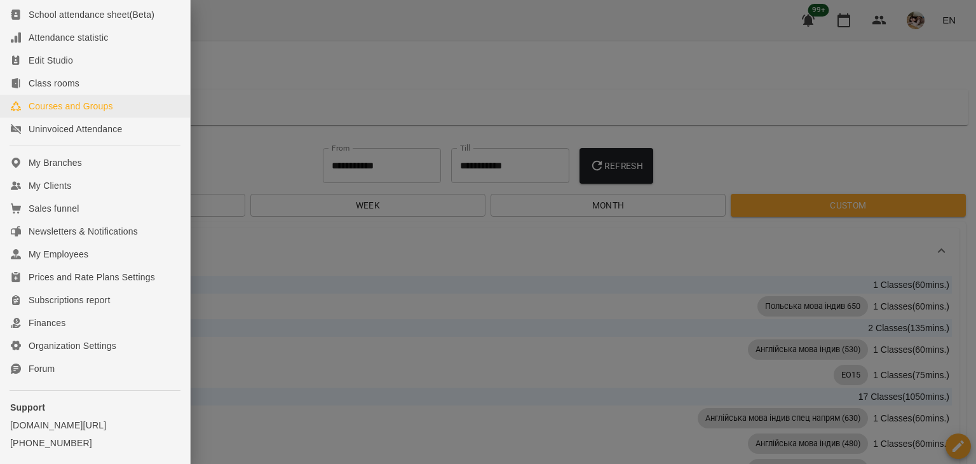
scroll to position [255, 0]
